Goal: Find specific page/section: Find specific page/section

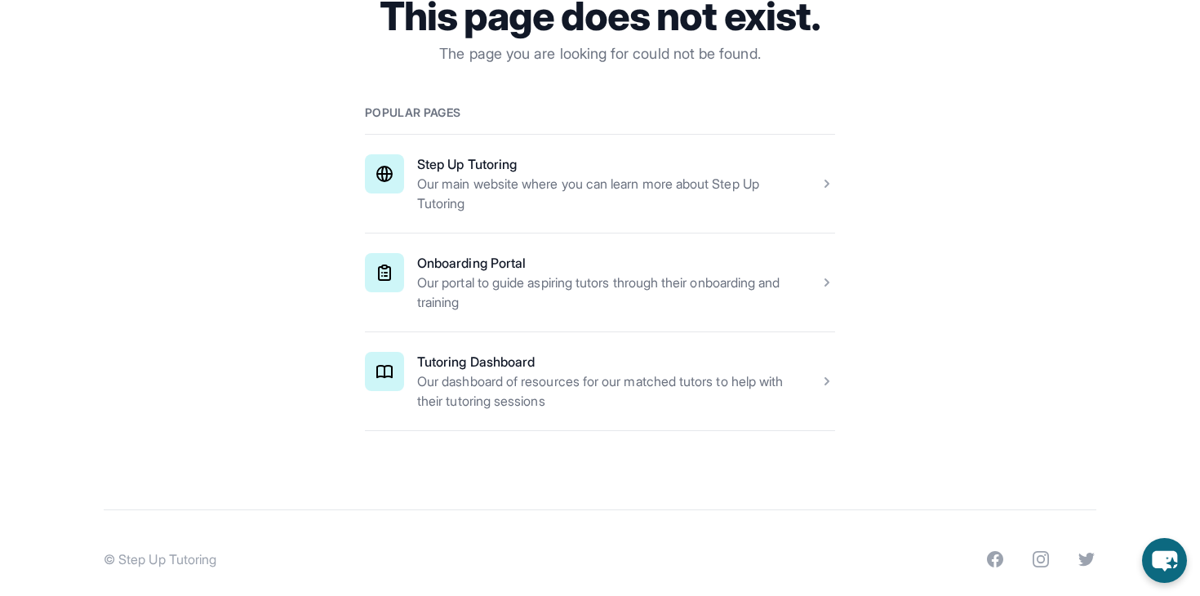
scroll to position [263, 0]
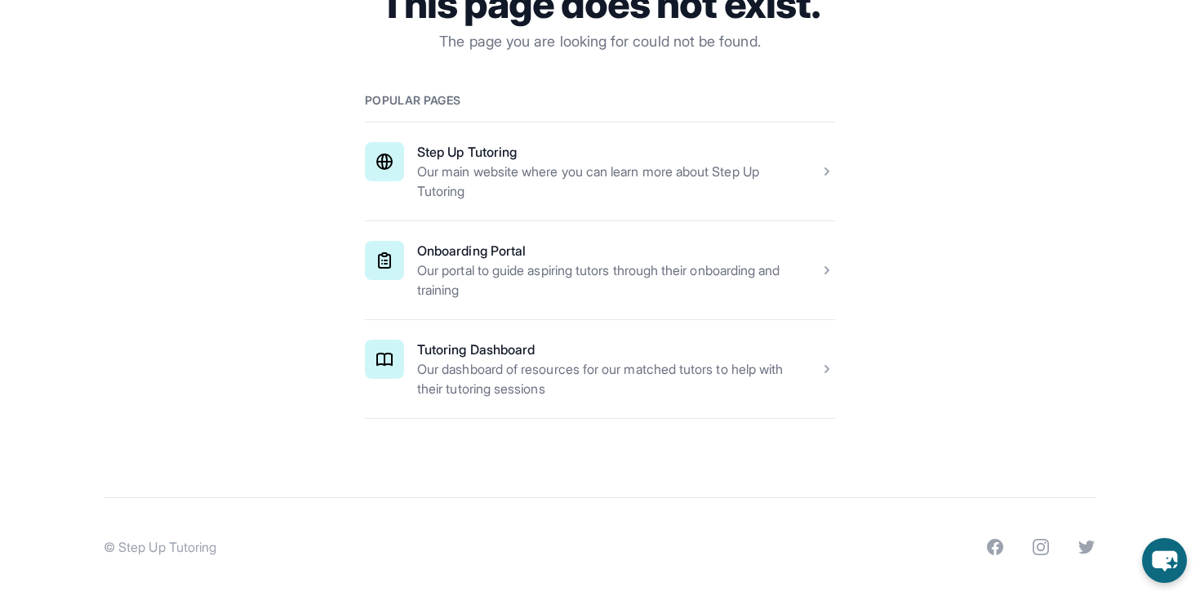
click at [596, 330] on span at bounding box center [600, 369] width 470 height 98
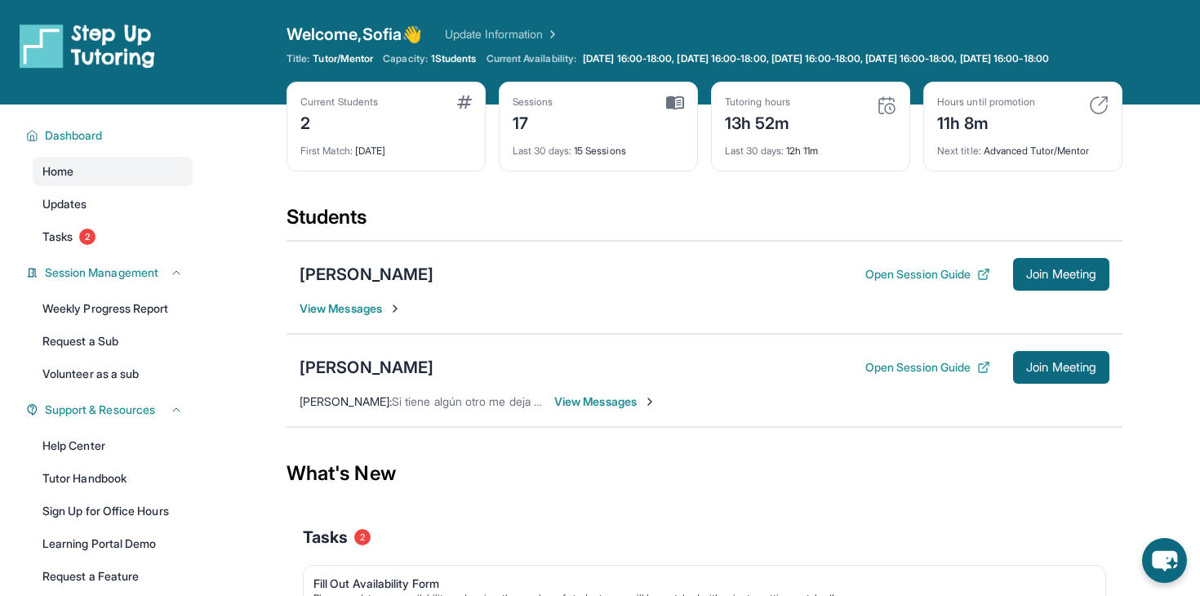
click at [1146, 140] on main "Current Students 2 First Match : [DATE] Sessions 17 Last 30 days : 15 Sessions …" at bounding box center [704, 457] width 991 height 704
click at [1108, 115] on img at bounding box center [1099, 106] width 20 height 20
click at [1099, 115] on img at bounding box center [1099, 106] width 20 height 20
click at [1077, 273] on button "Join Meeting" at bounding box center [1061, 274] width 96 height 33
click at [369, 281] on div "[PERSON_NAME]" at bounding box center [367, 274] width 134 height 23
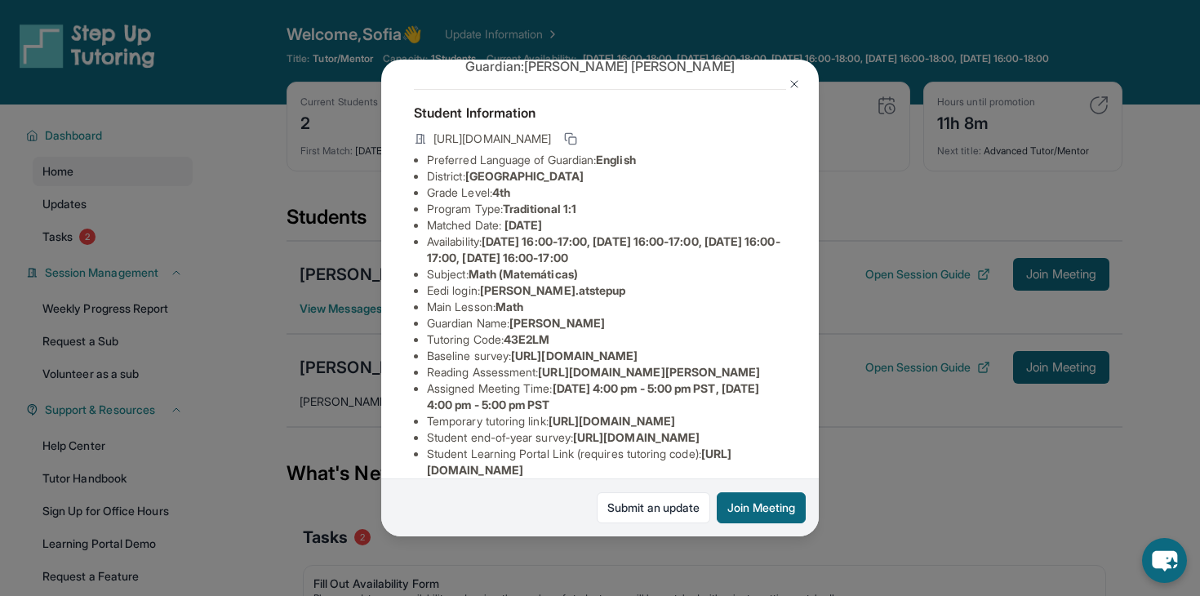
scroll to position [61, 0]
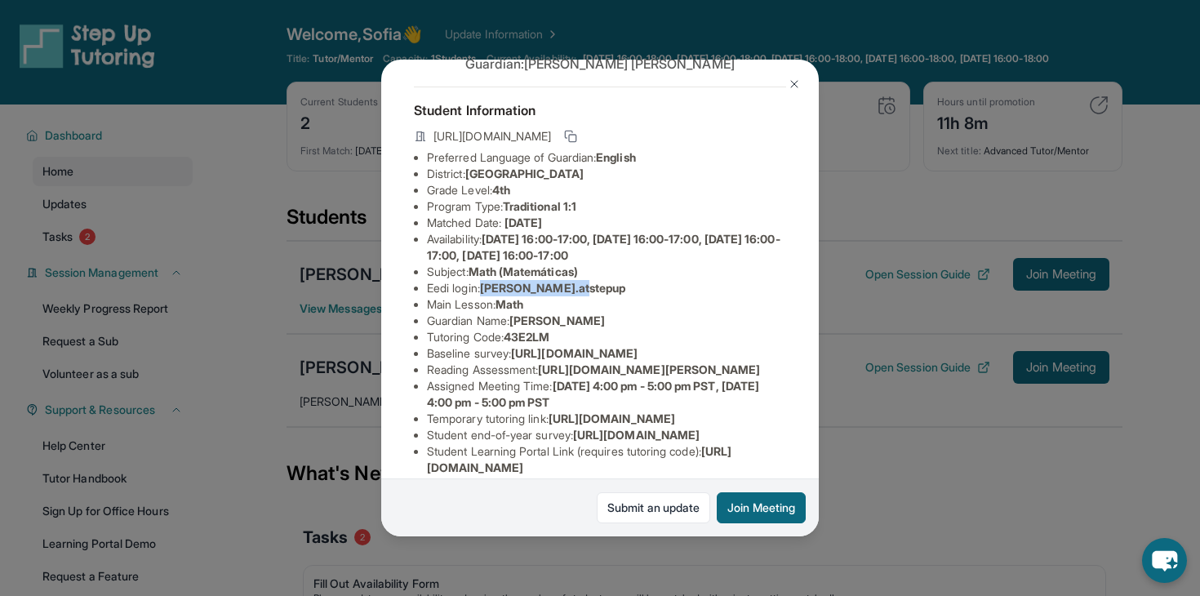
drag, startPoint x: 487, startPoint y: 290, endPoint x: 625, endPoint y: 290, distance: 138.0
click at [625, 290] on li "Eedi login : [PERSON_NAME].atstepup" at bounding box center [606, 288] width 359 height 16
copy span "[PERSON_NAME].atstepup"
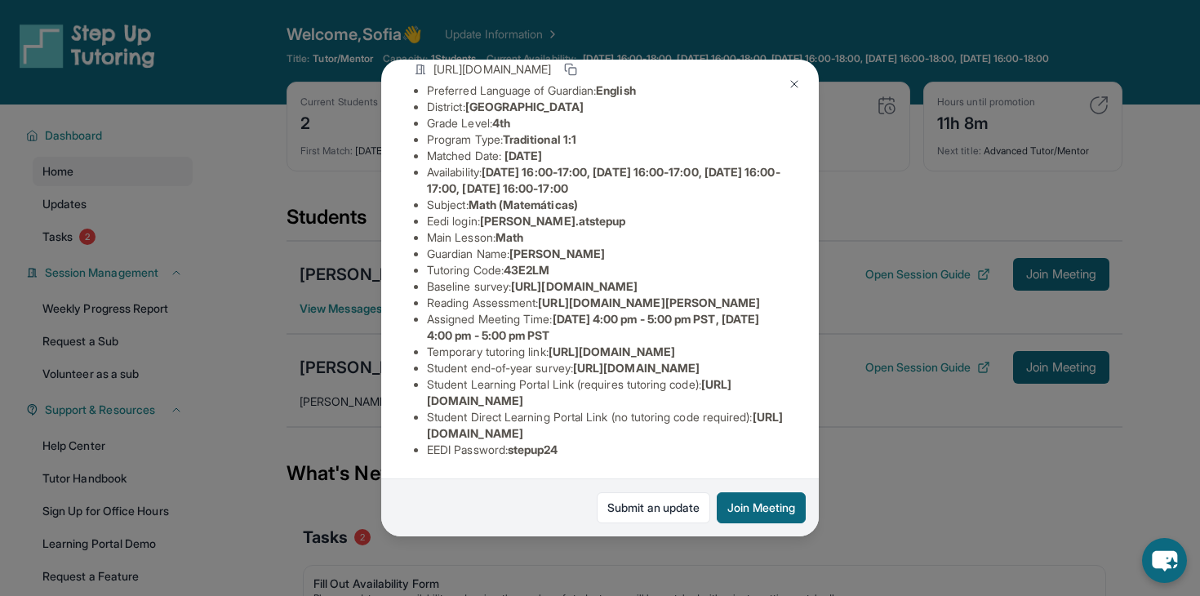
click at [518, 452] on span "stepup24" at bounding box center [533, 450] width 51 height 14
copy span "stepup24"
